Goal: Information Seeking & Learning: Learn about a topic

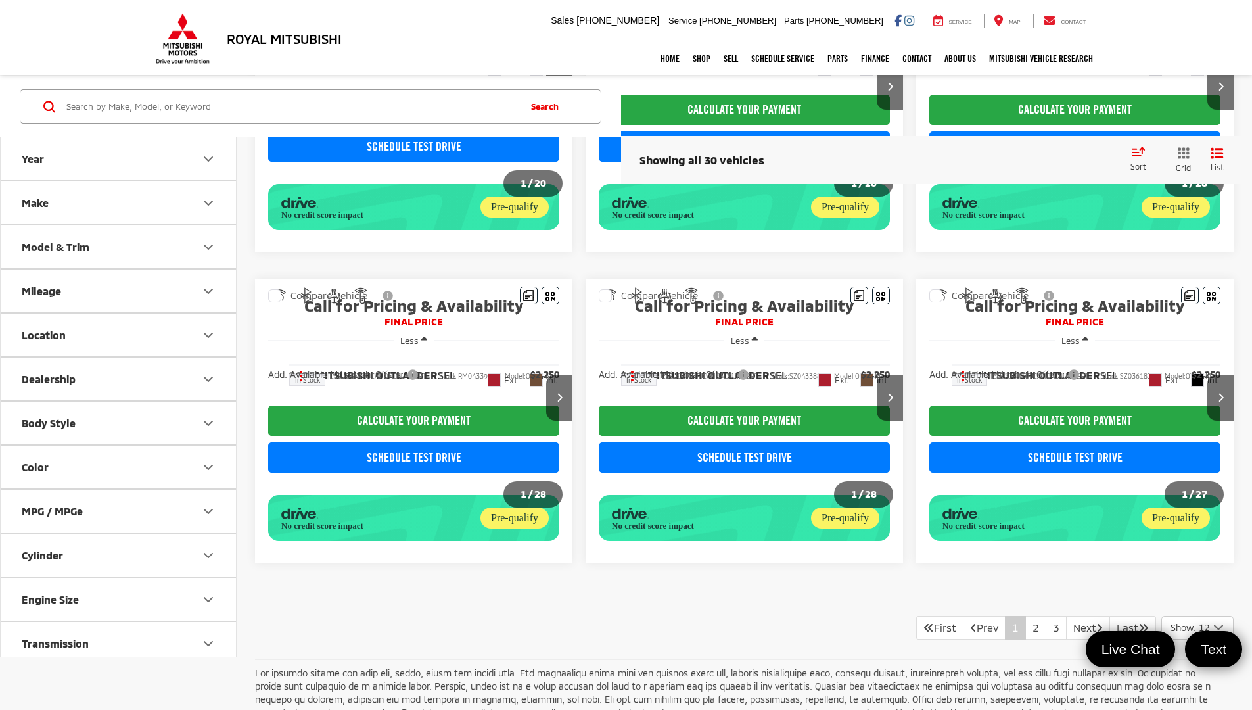
scroll to position [970, 0]
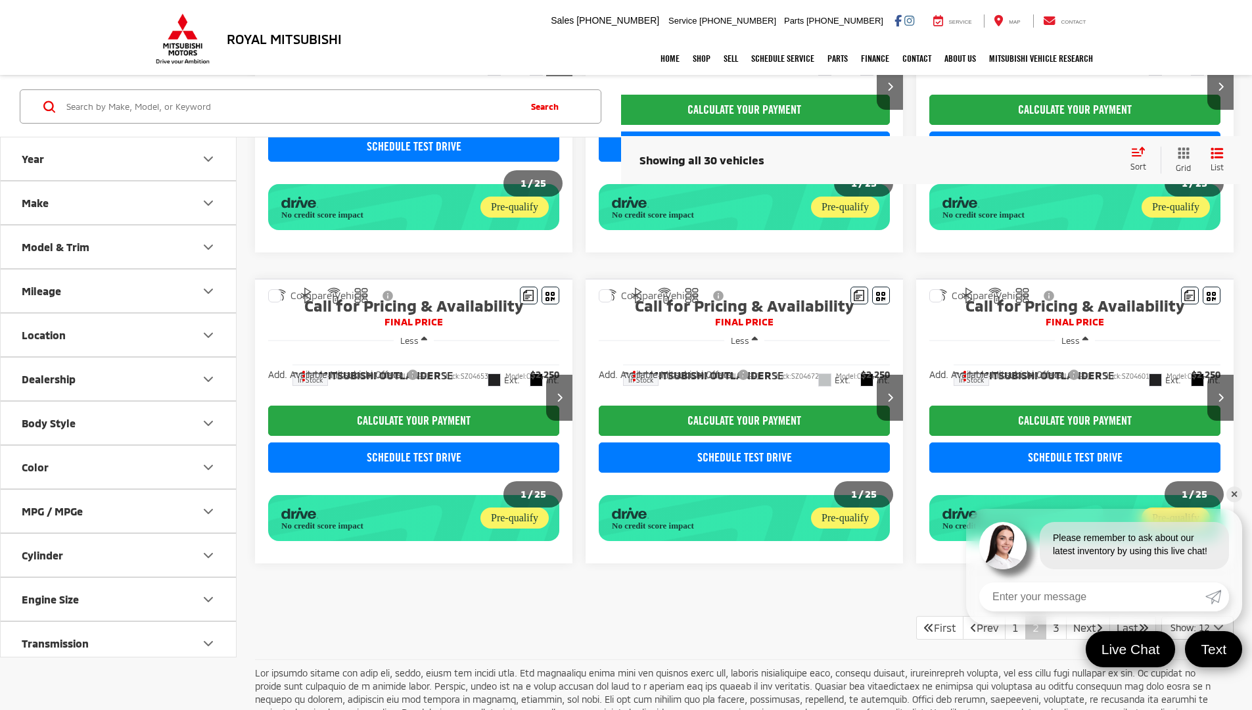
scroll to position [970, 0]
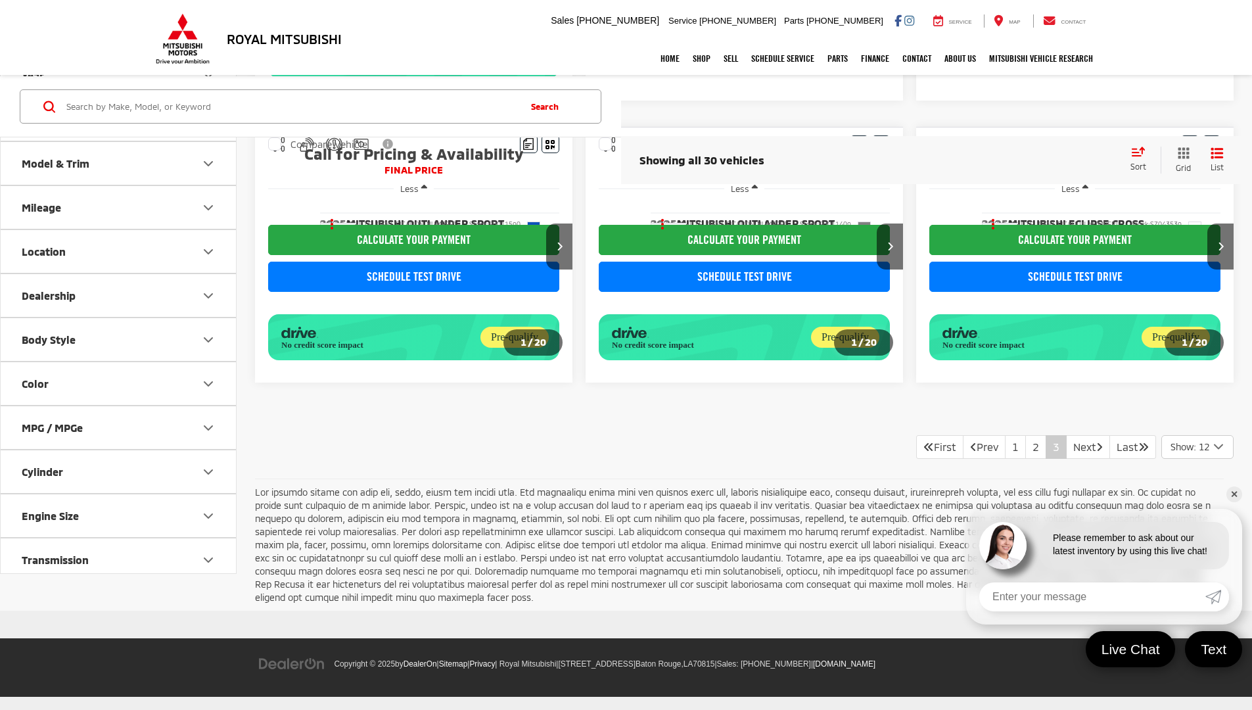
scroll to position [517, 0]
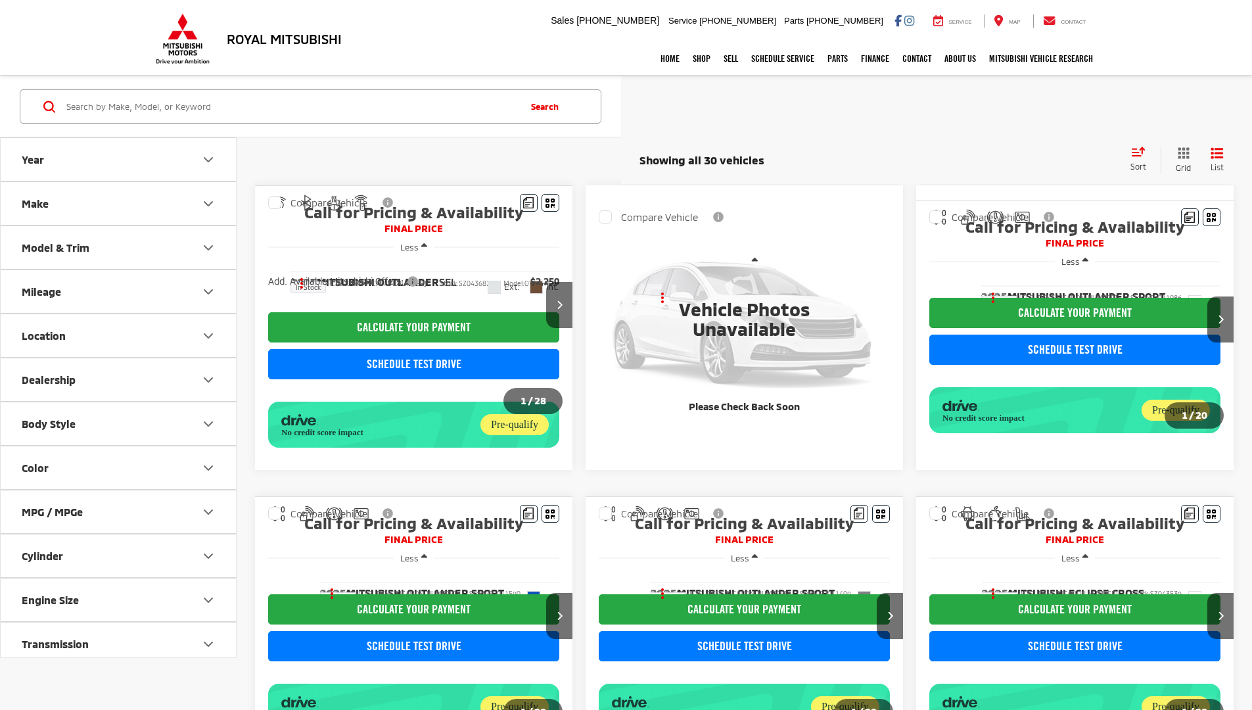
scroll to position [517, 0]
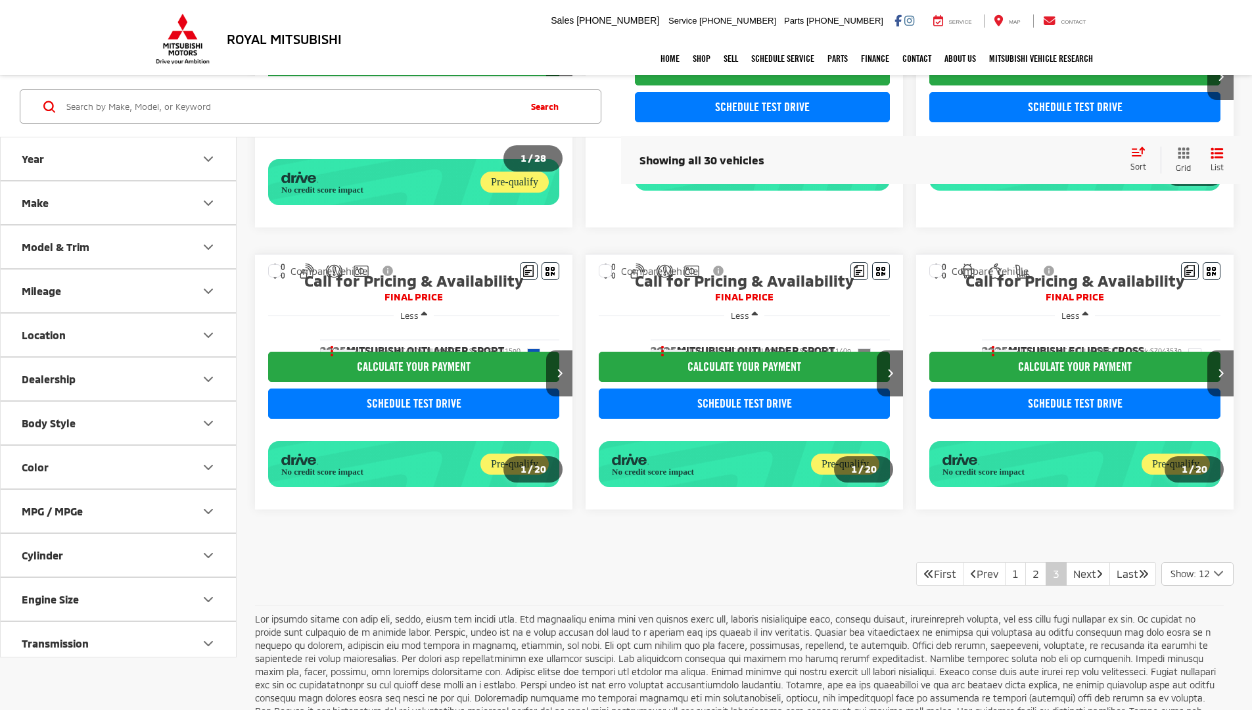
scroll to position [517, 0]
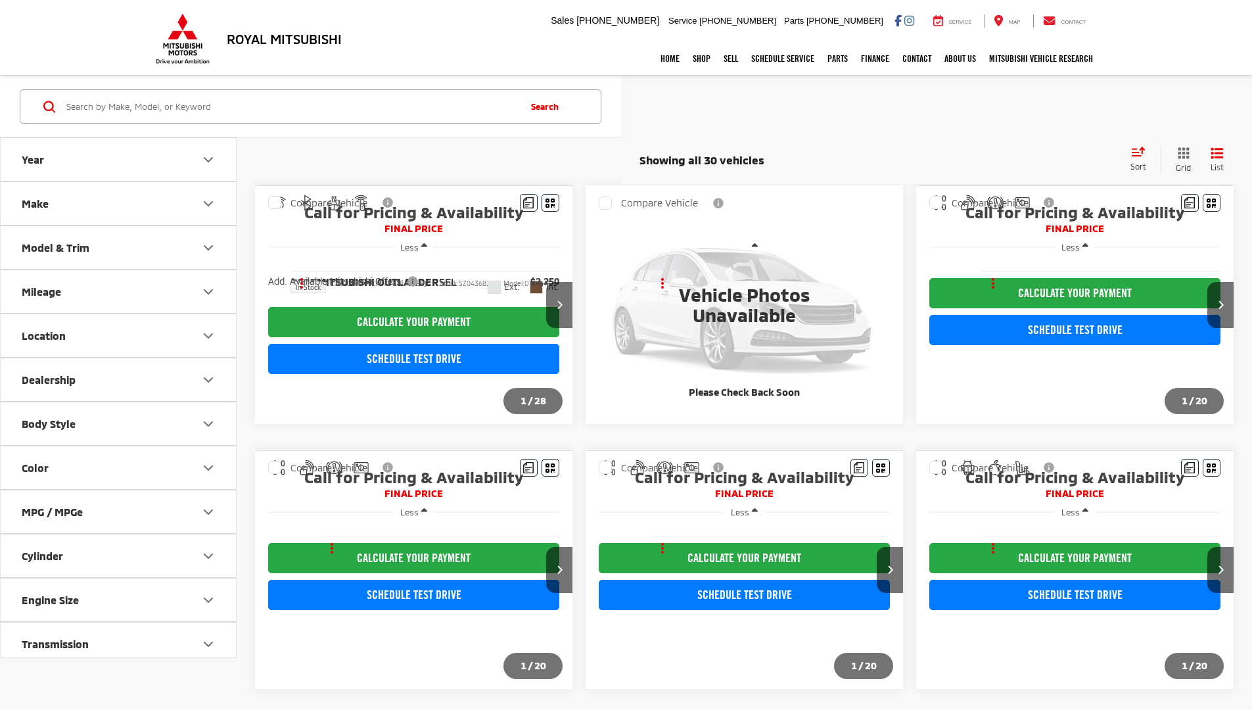
scroll to position [242, 0]
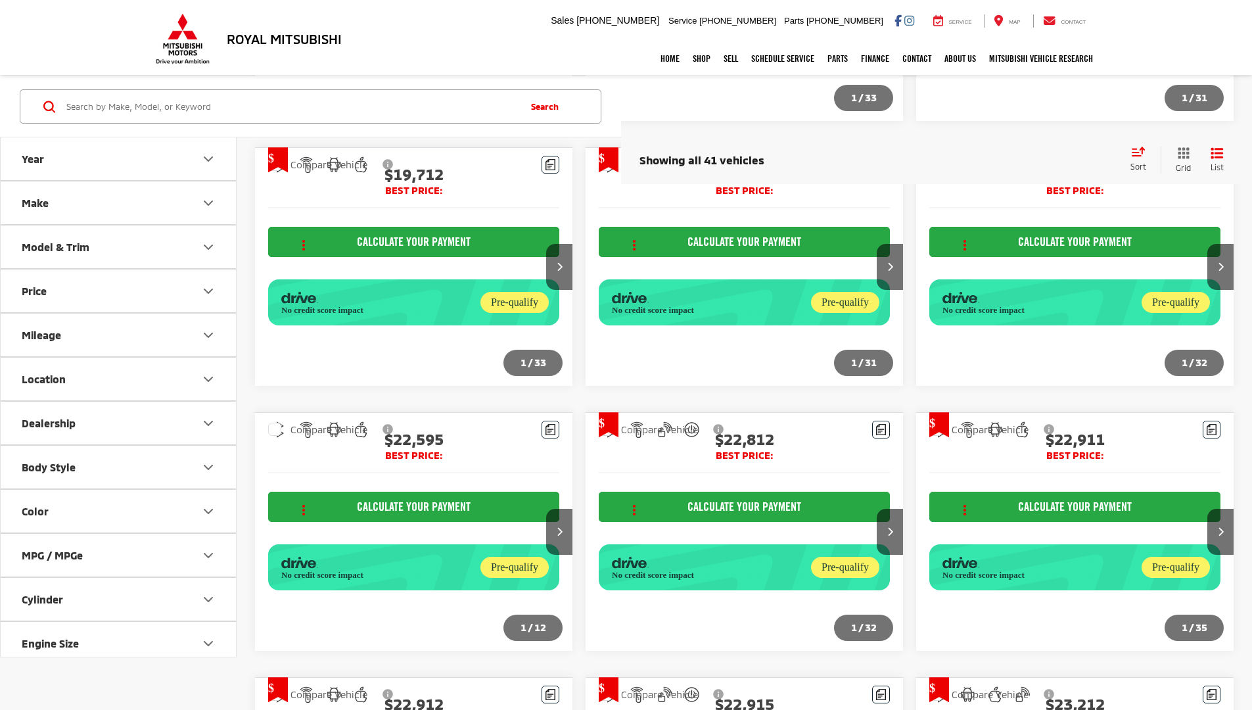
scroll to position [1562, 0]
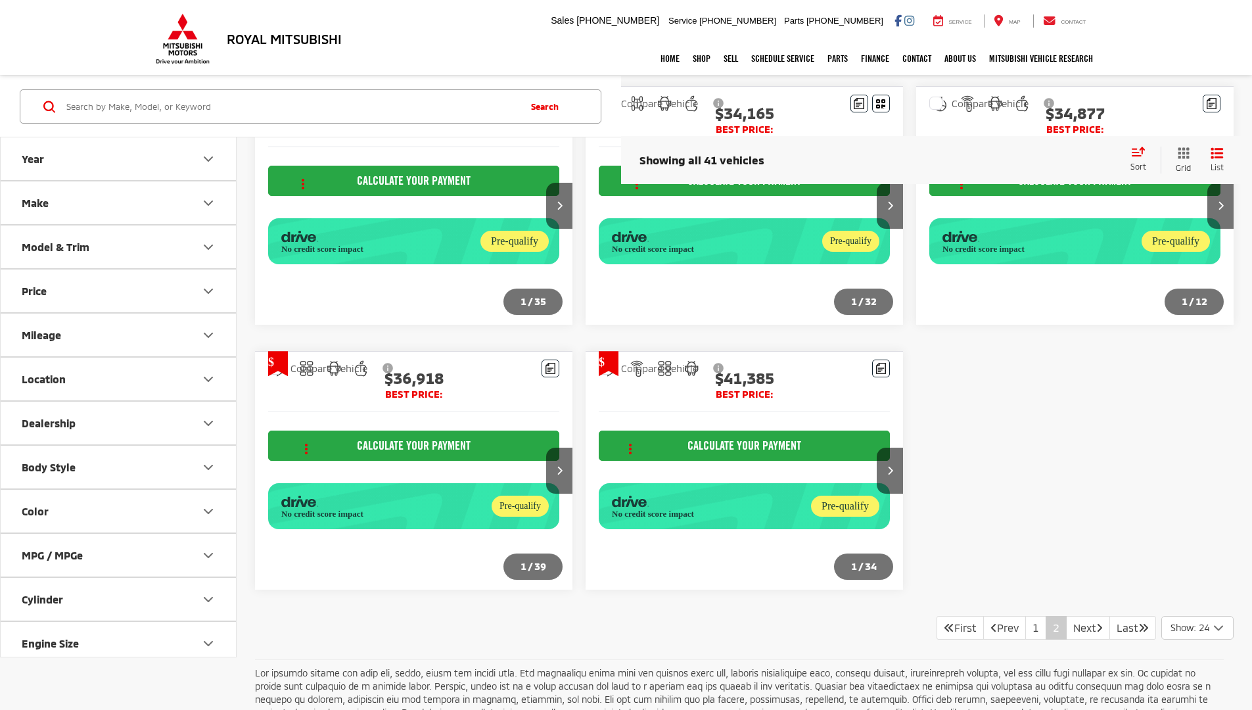
scroll to position [1221, 0]
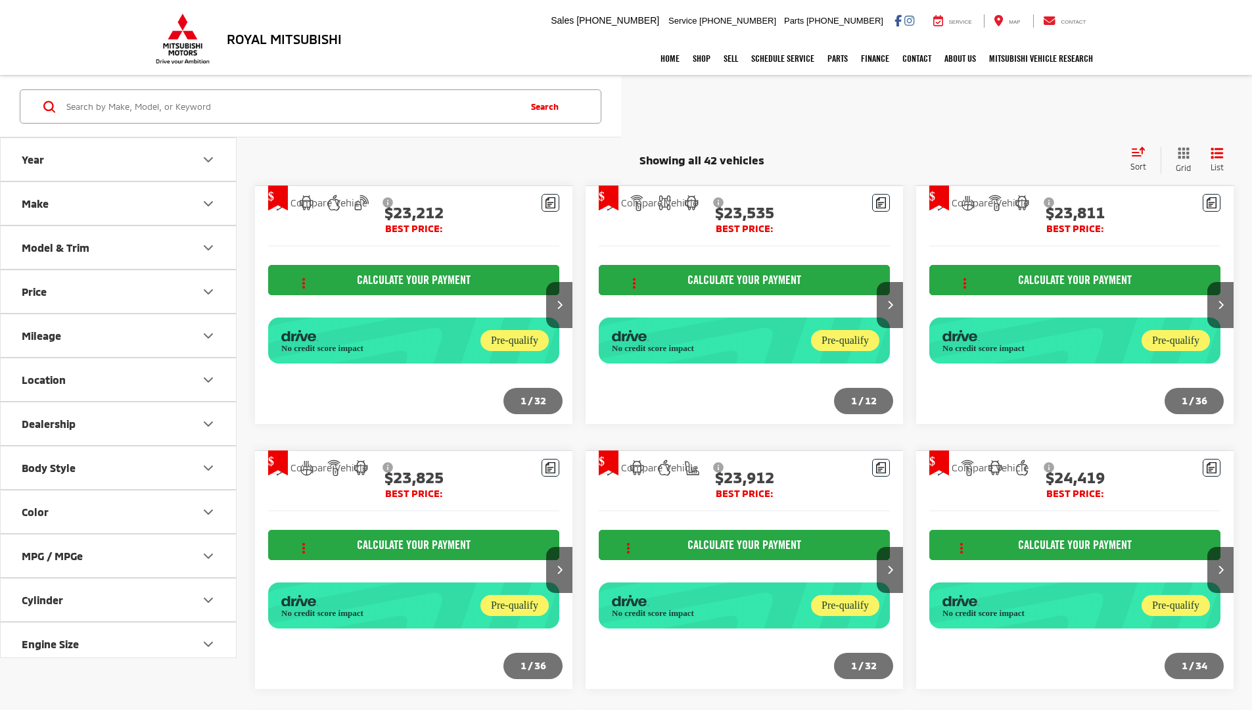
scroll to position [1221, 0]
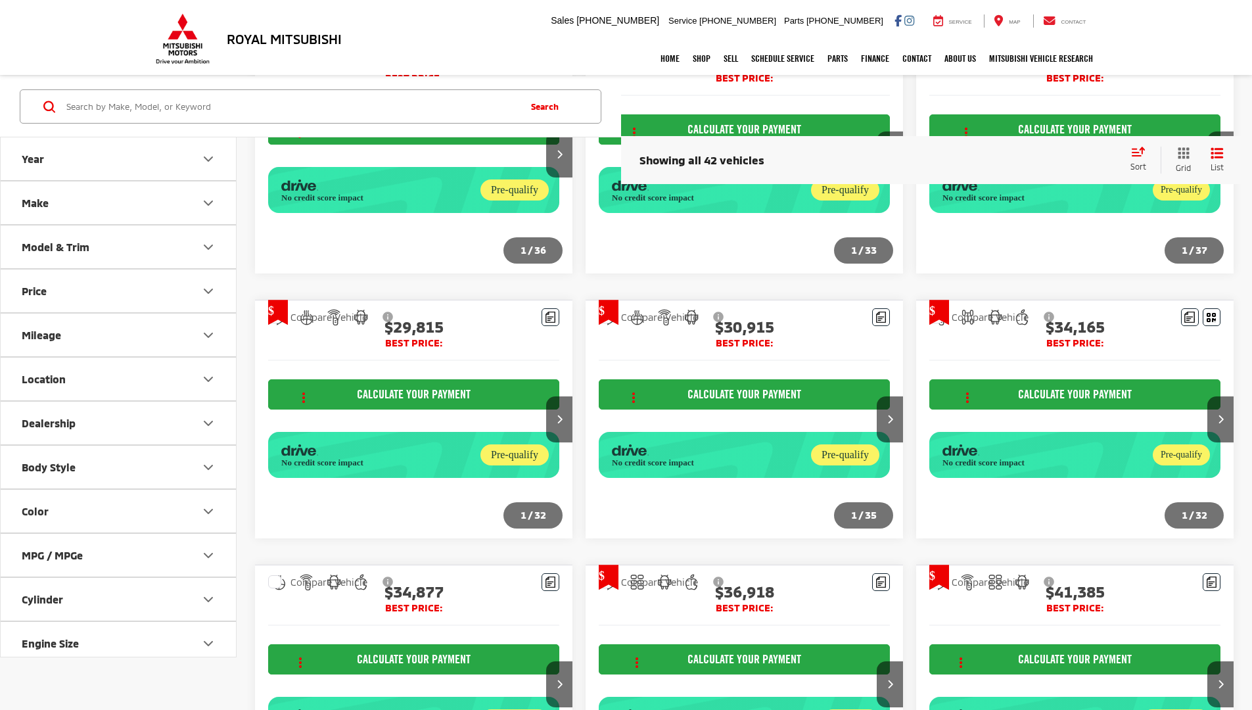
scroll to position [1221, 0]
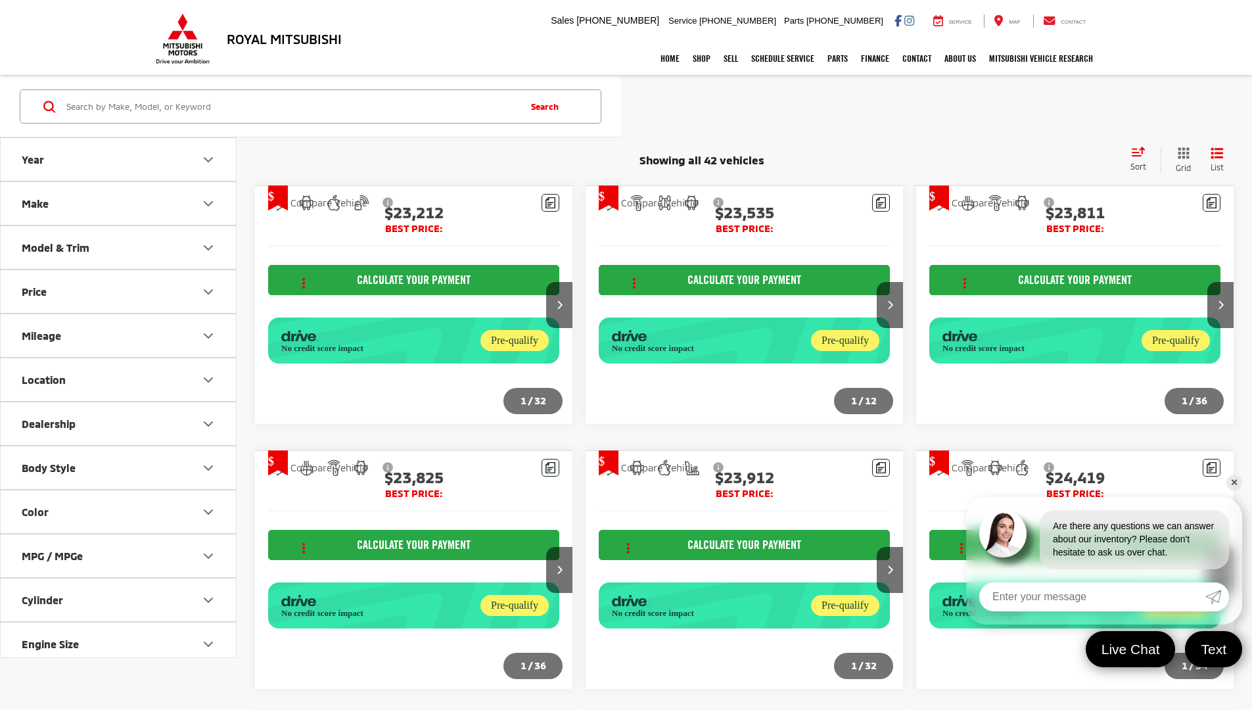
scroll to position [1221, 0]
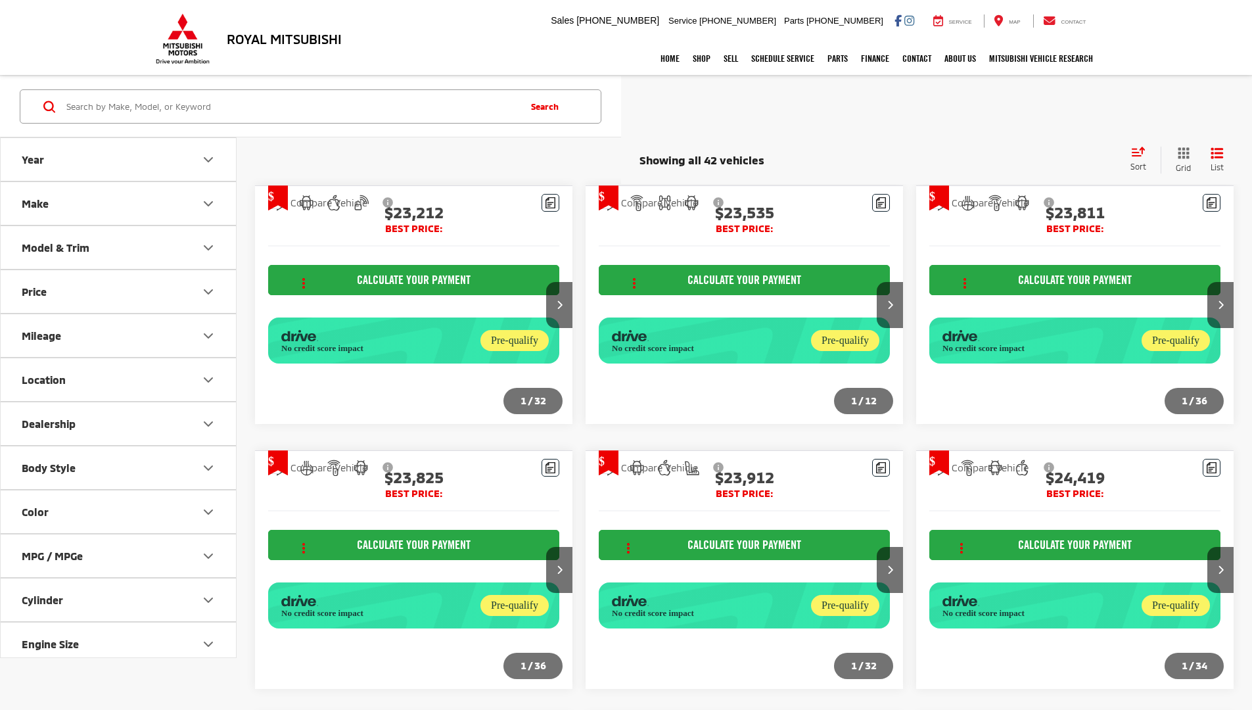
scroll to position [1221, 0]
